Goal: Ask a question

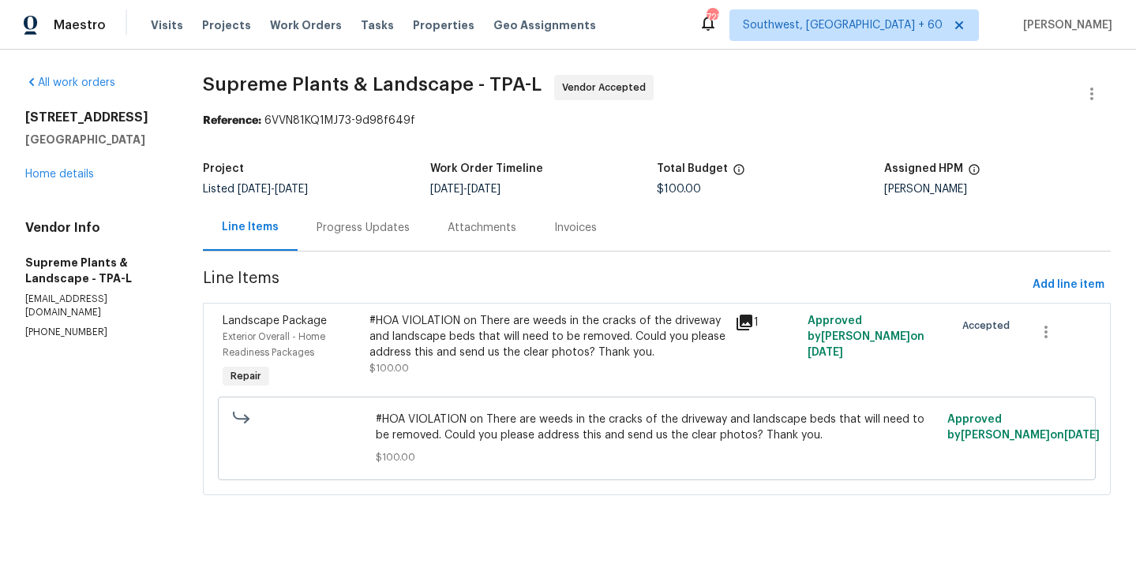
click at [535, 365] on div "#HOA VIOLATION on There are weeds in the cracks of the driveway and landscape b…" at bounding box center [547, 344] width 356 height 63
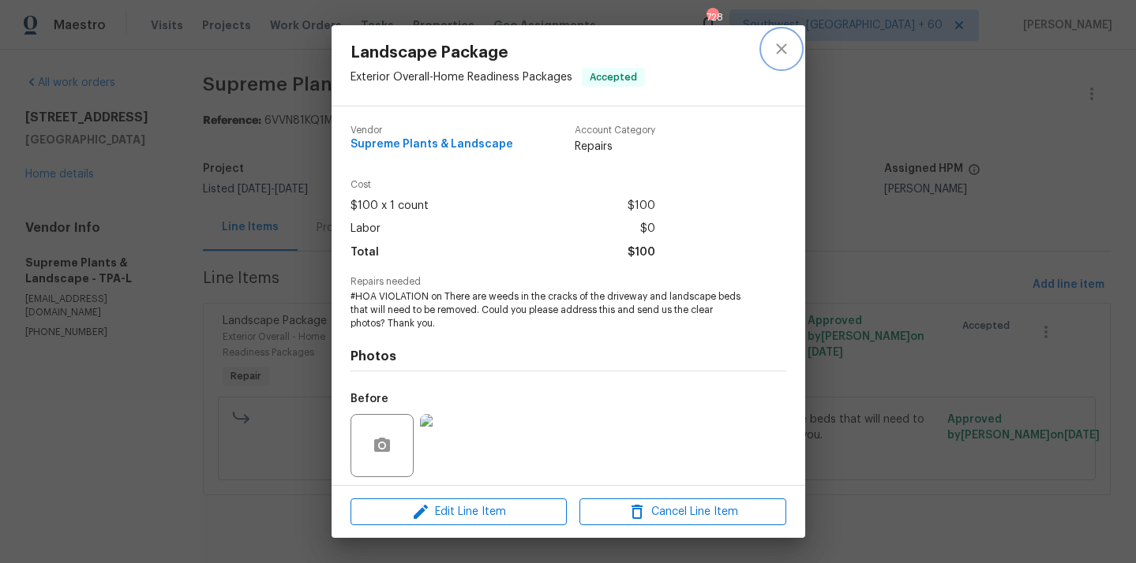
click at [779, 41] on icon "close" at bounding box center [781, 48] width 19 height 19
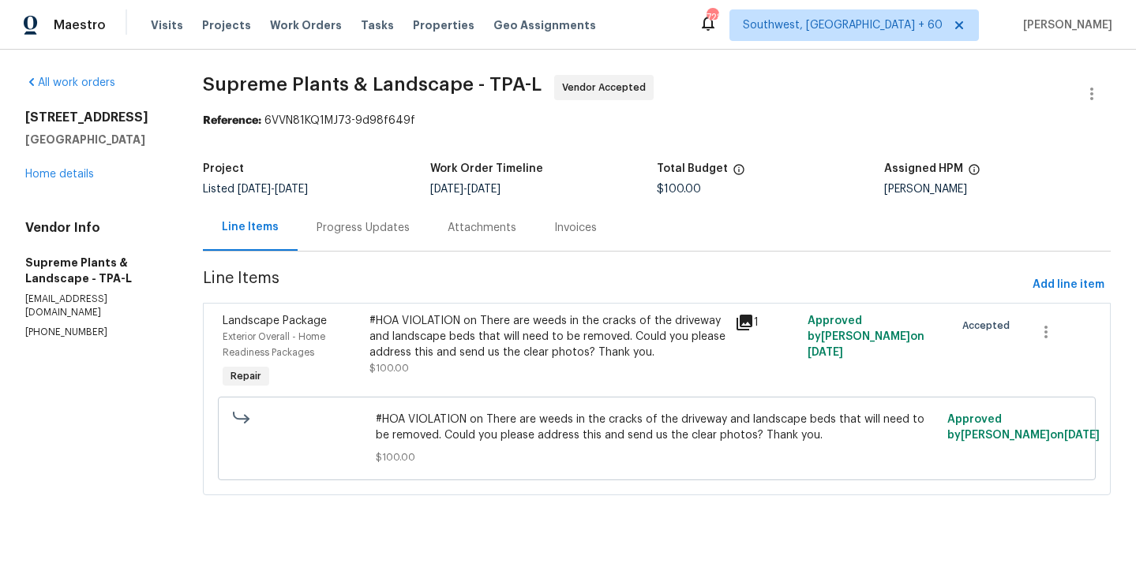
click at [614, 324] on div "#HOA VIOLATION on There are weeds in the cracks of the driveway and landscape b…" at bounding box center [547, 336] width 356 height 47
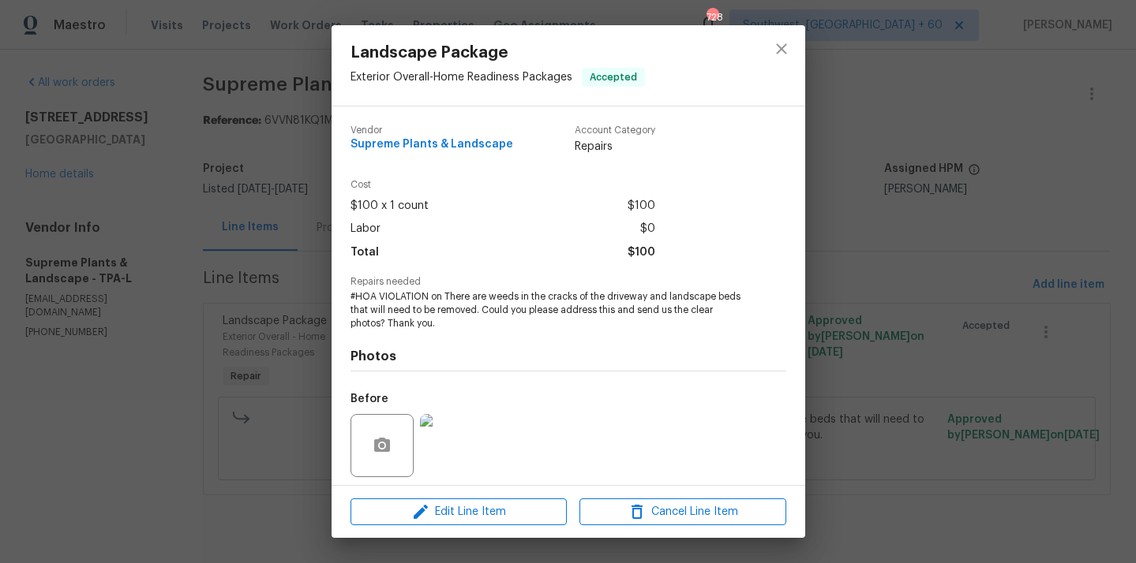
scroll to position [110, 0]
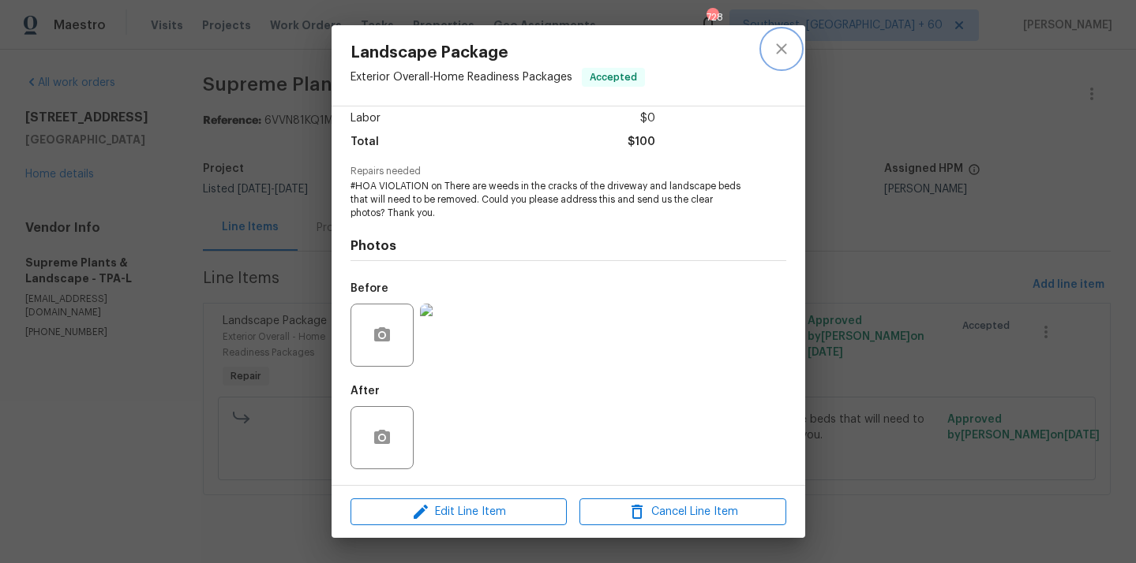
click at [769, 54] on button "close" at bounding box center [781, 49] width 38 height 38
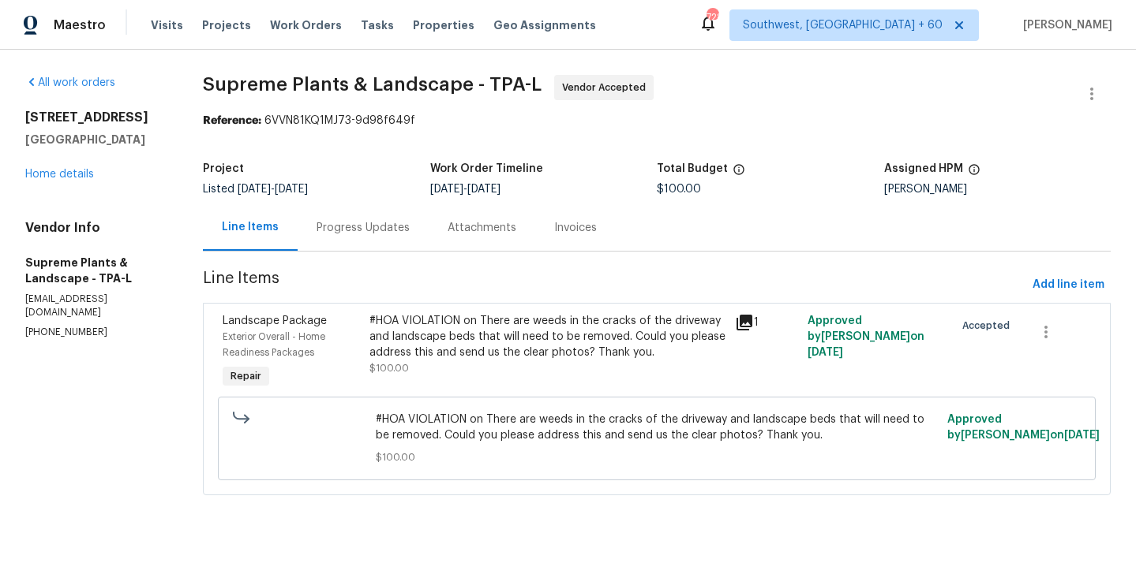
click at [404, 234] on div "Progress Updates" at bounding box center [362, 228] width 93 height 16
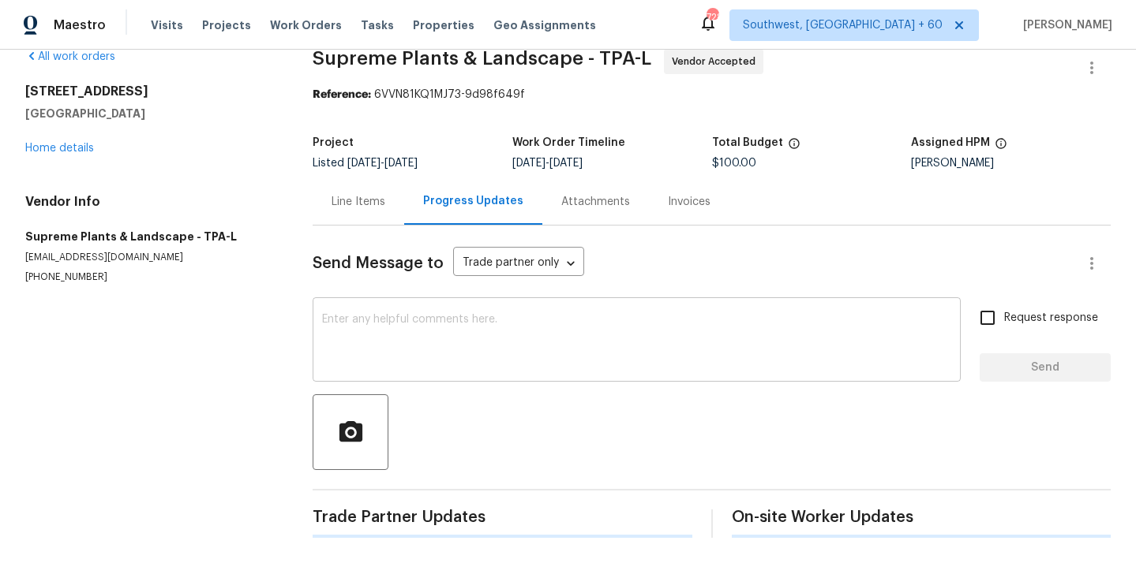
scroll to position [23, 0]
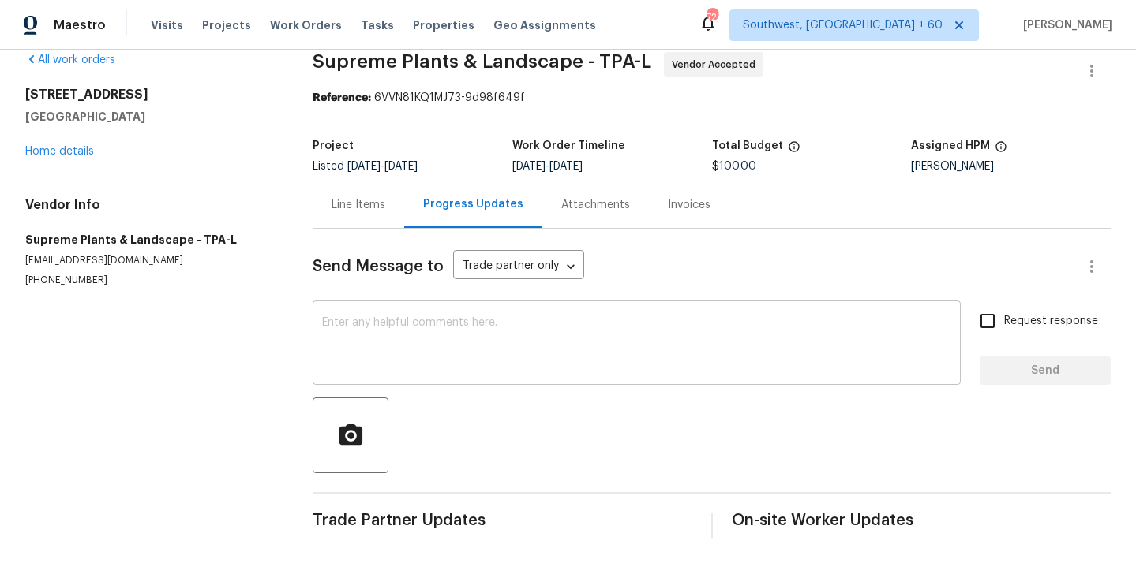
click at [476, 318] on textarea at bounding box center [636, 344] width 629 height 55
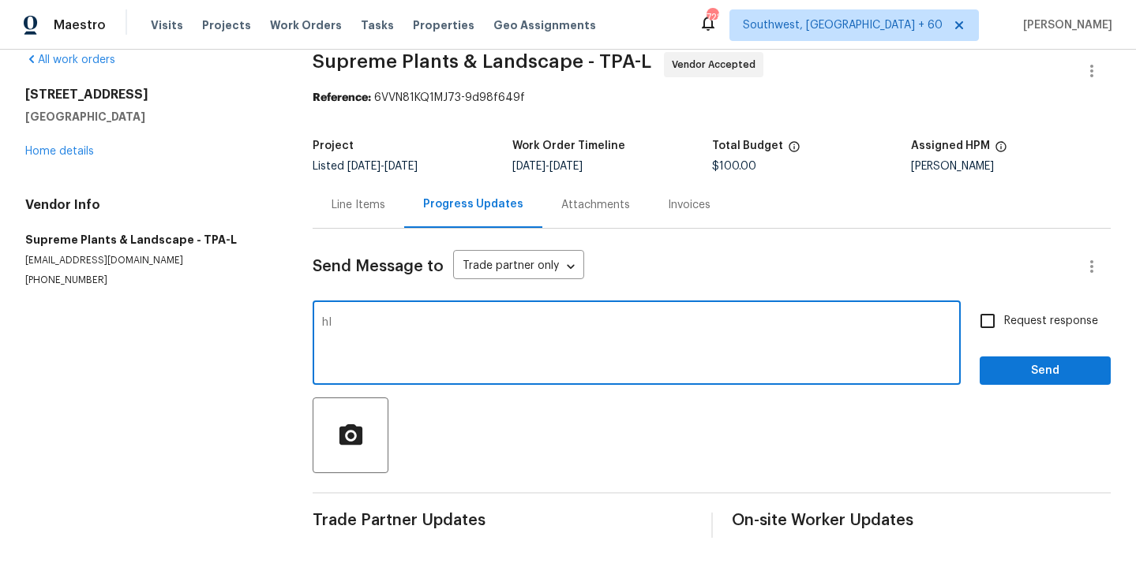
type textarea "h"
click at [445, 334] on textarea "Hi can I know" at bounding box center [636, 344] width 629 height 55
type textarea "Hi can I know when the work will be scheduled and completed?"
click at [996, 324] on input "Request response" at bounding box center [987, 321] width 33 height 33
checkbox input "true"
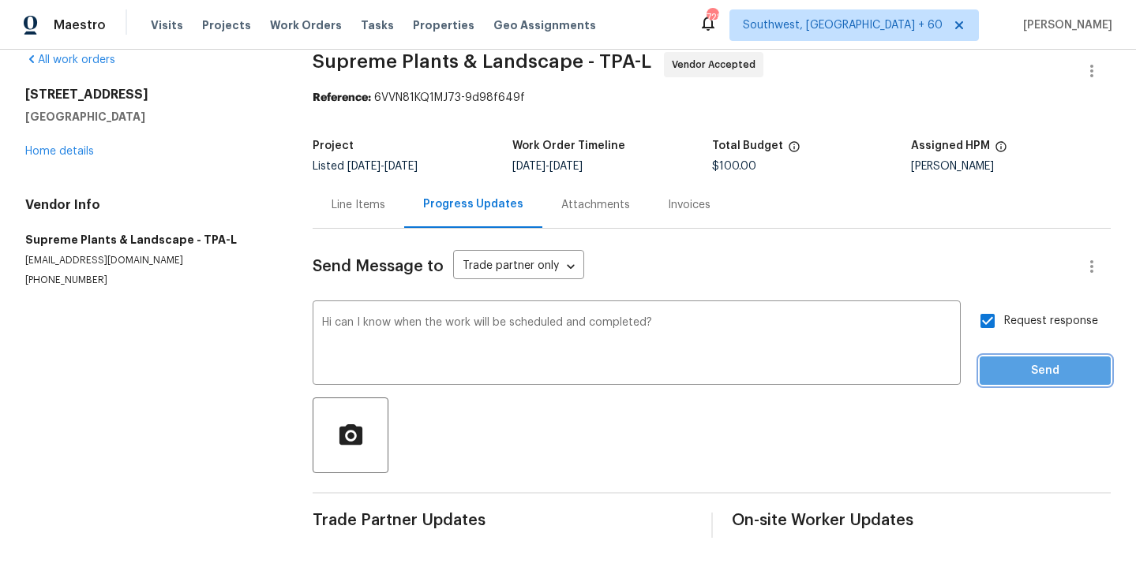
click at [997, 359] on button "Send" at bounding box center [1044, 371] width 131 height 29
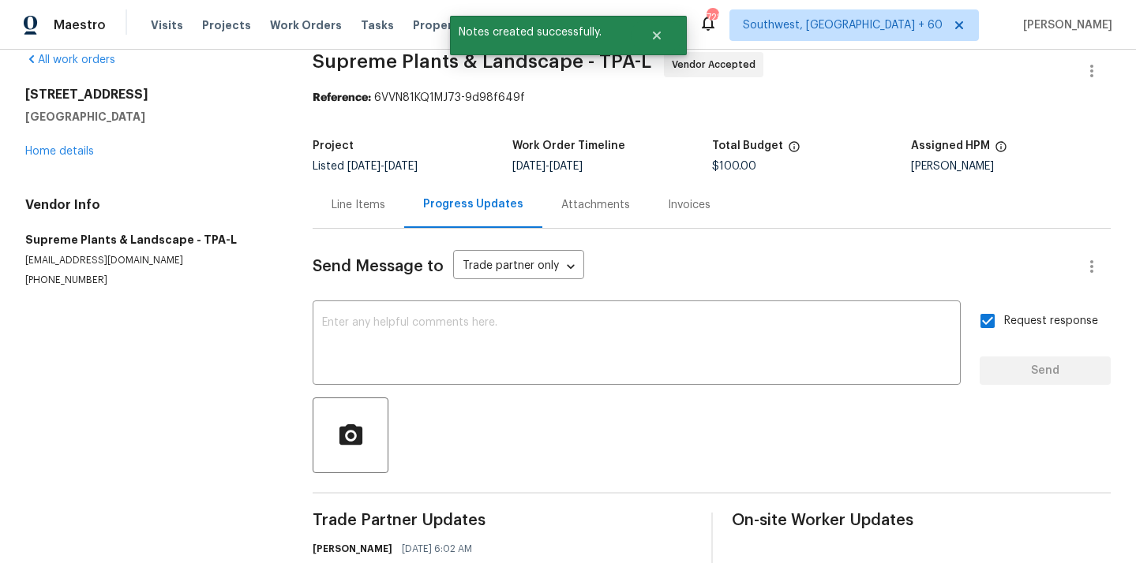
scroll to position [84, 0]
